Goal: Task Accomplishment & Management: Manage account settings

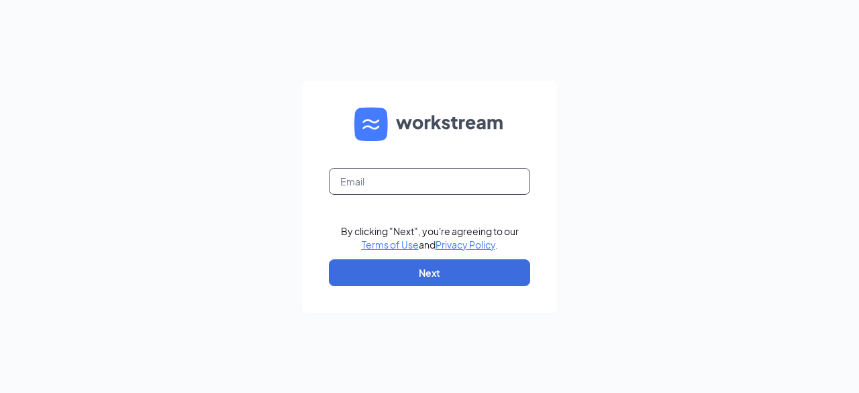
click at [393, 184] on input "text" at bounding box center [429, 181] width 201 height 27
type input "jadion [EMAIL_ADDRESS][DOMAIN_NAME]"
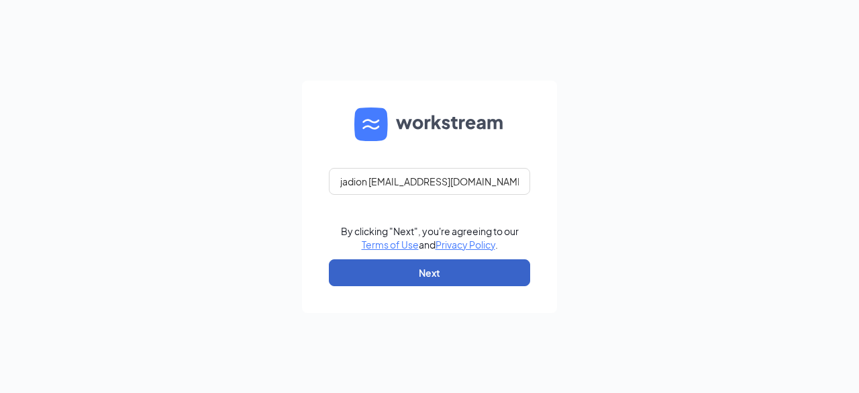
click at [433, 273] on button "Next" at bounding box center [429, 272] width 201 height 27
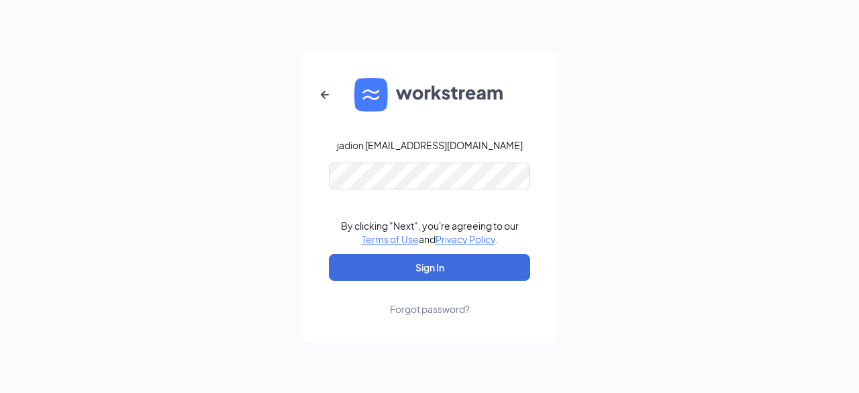
click at [419, 310] on div "Forgot password?" at bounding box center [430, 308] width 80 height 13
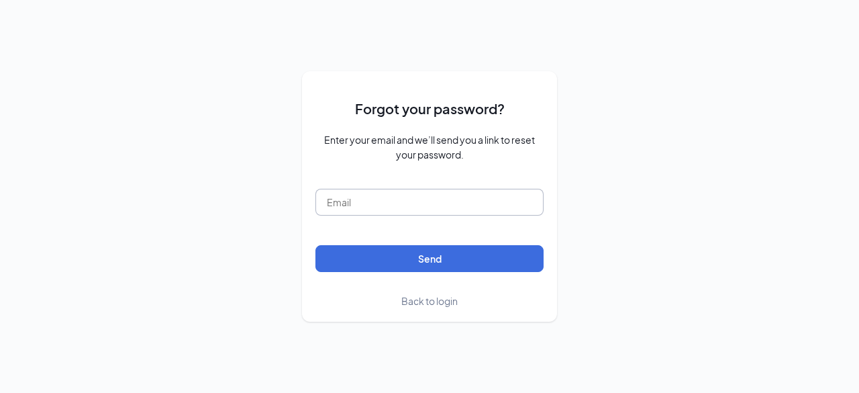
click at [375, 209] on input "text" at bounding box center [430, 202] width 228 height 27
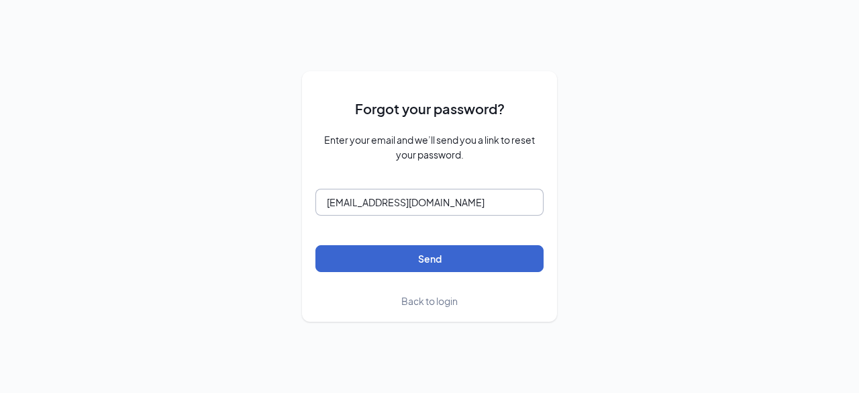
type input "[EMAIL_ADDRESS][DOMAIN_NAME]"
click at [401, 252] on button "Send" at bounding box center [430, 258] width 228 height 27
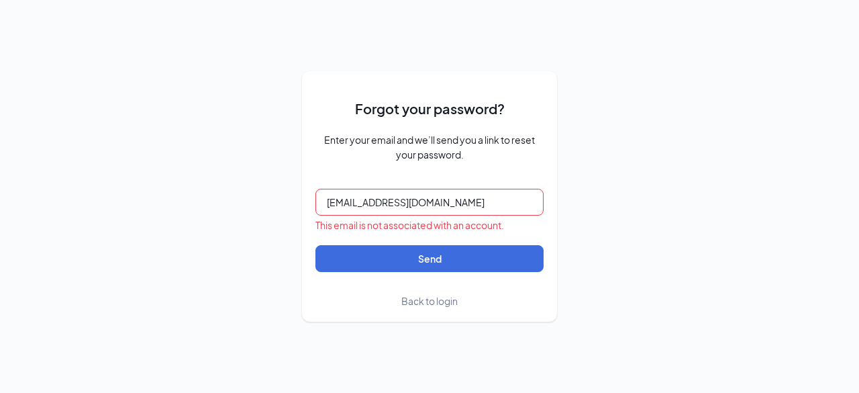
click at [426, 298] on span "Back to login" at bounding box center [429, 301] width 56 height 12
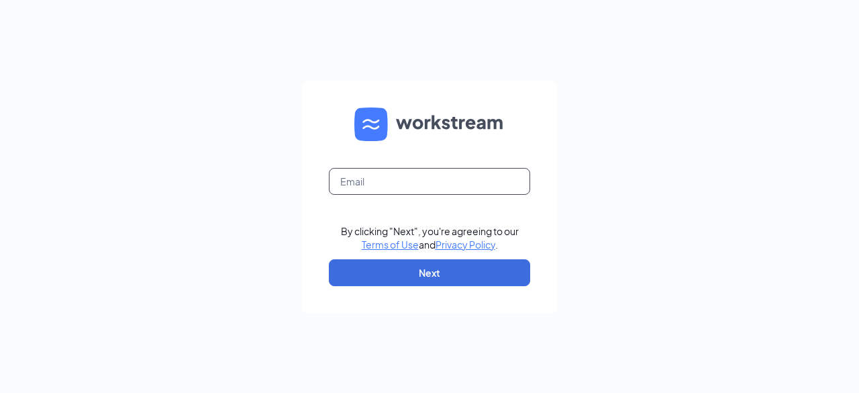
click at [365, 179] on input "text" at bounding box center [429, 181] width 201 height 27
type input "[EMAIL_ADDRESS][DOMAIN_NAME]"
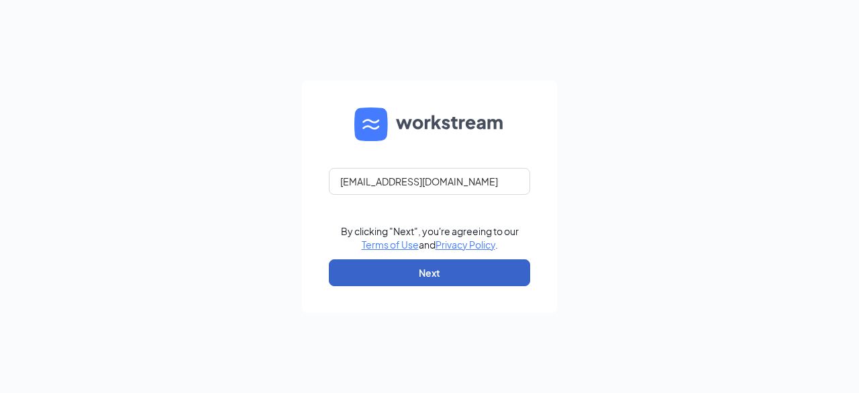
click at [386, 271] on button "Next" at bounding box center [429, 272] width 201 height 27
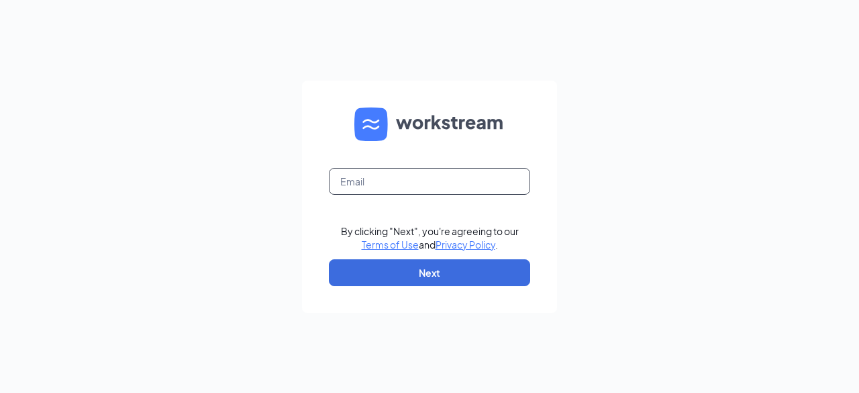
click at [379, 188] on input "text" at bounding box center [429, 181] width 201 height 27
type input "[EMAIL_ADDRESS][DOMAIN_NAME]"
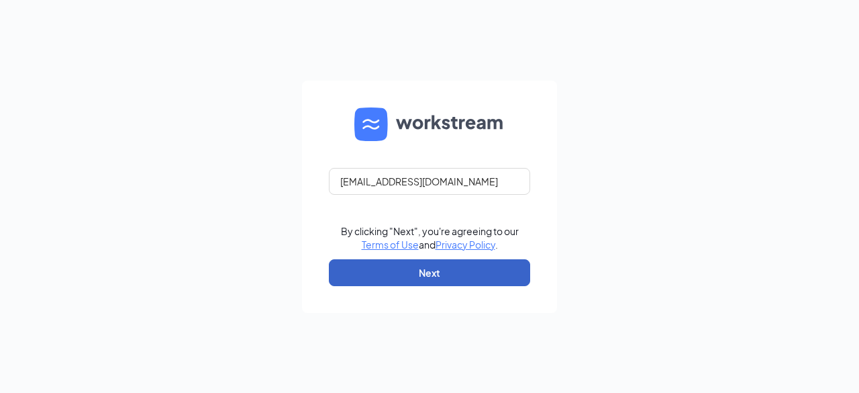
click at [407, 275] on button "Next" at bounding box center [429, 272] width 201 height 27
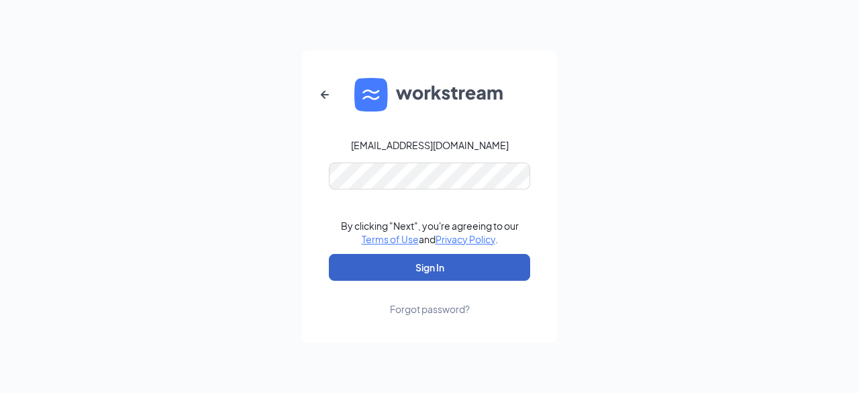
click at [430, 264] on button "Sign In" at bounding box center [429, 267] width 201 height 27
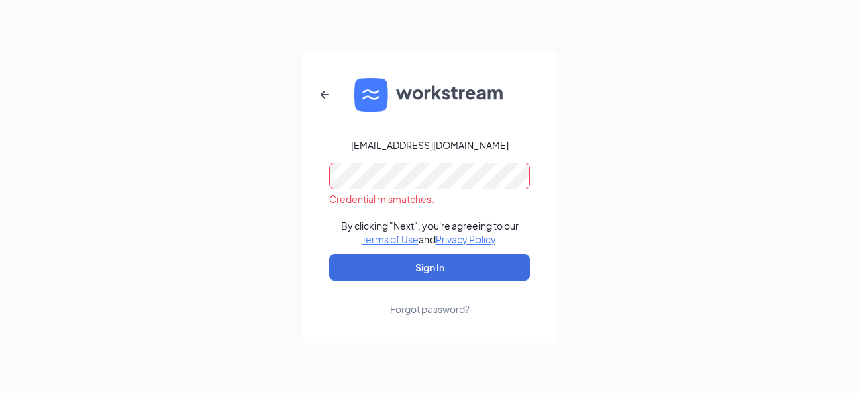
click at [424, 307] on div "Forgot password?" at bounding box center [430, 308] width 80 height 13
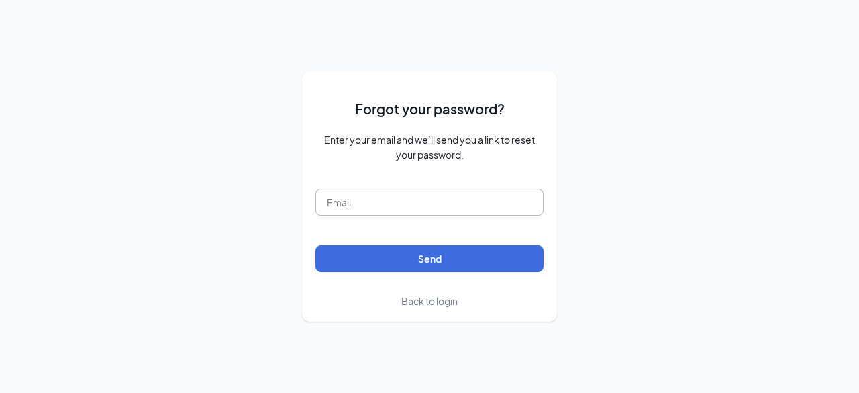
click at [360, 206] on input "text" at bounding box center [430, 202] width 228 height 27
type input "[EMAIL_ADDRESS][DOMAIN_NAME]"
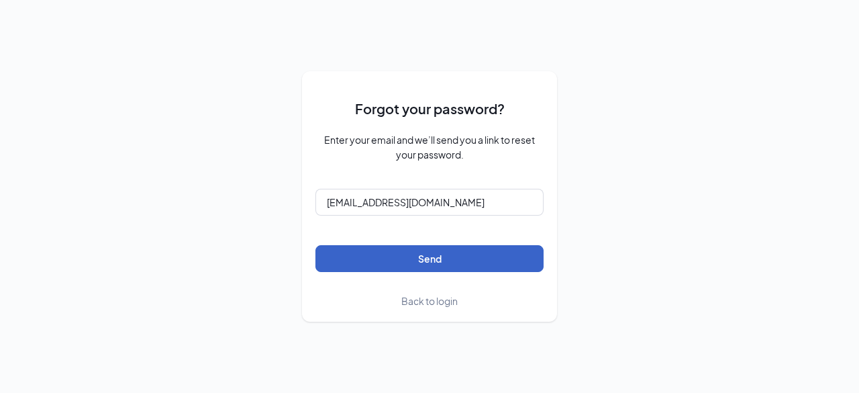
click at [393, 261] on button "Send" at bounding box center [430, 258] width 228 height 27
